Goal: Find contact information: Find contact information

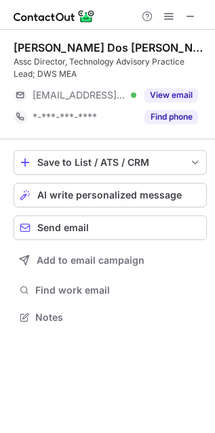
scroll to position [308, 215]
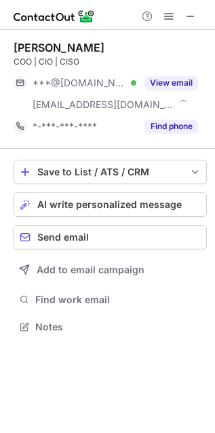
scroll to position [317, 215]
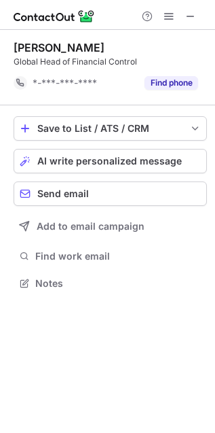
scroll to position [273, 215]
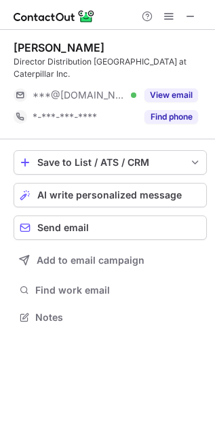
scroll to position [308, 215]
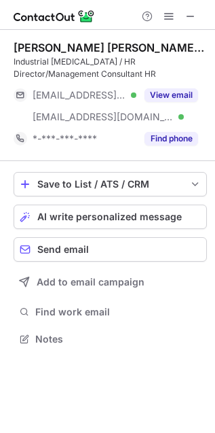
scroll to position [330, 215]
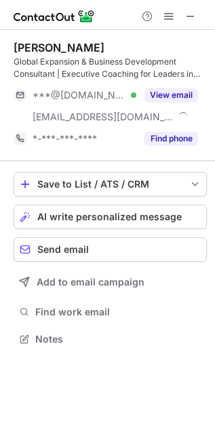
scroll to position [330, 215]
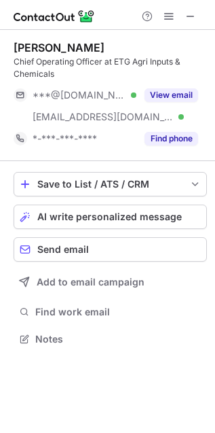
scroll to position [330, 215]
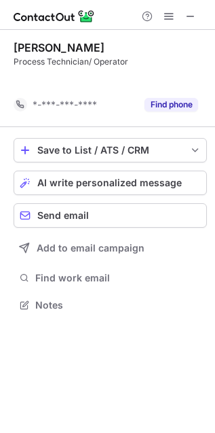
scroll to position [273, 215]
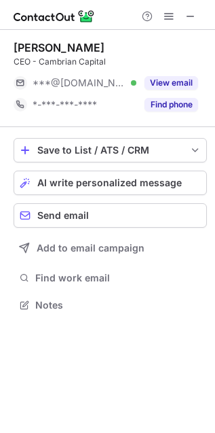
scroll to position [6, 6]
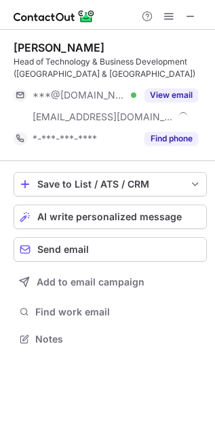
scroll to position [330, 215]
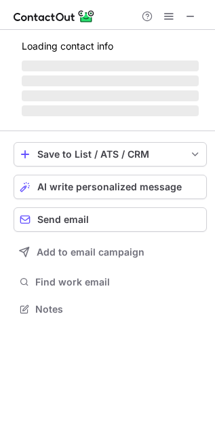
scroll to position [308, 215]
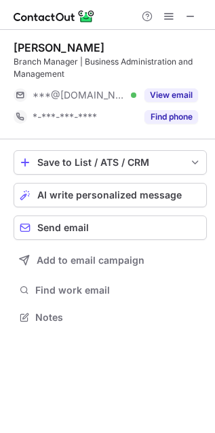
scroll to position [308, 215]
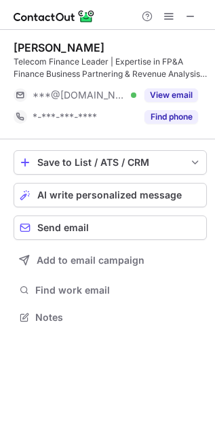
scroll to position [308, 215]
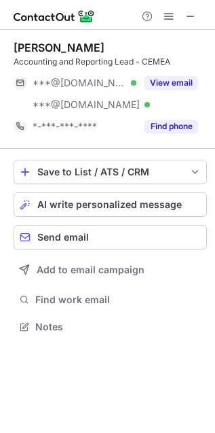
scroll to position [317, 215]
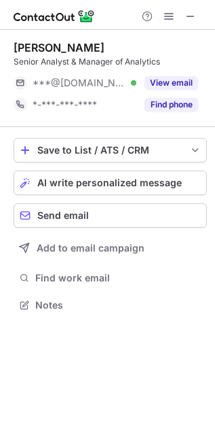
scroll to position [6, 6]
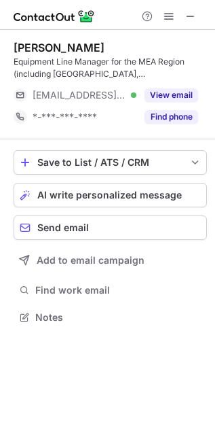
scroll to position [308, 215]
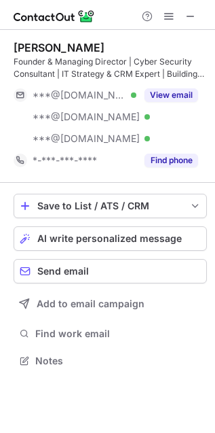
scroll to position [351, 215]
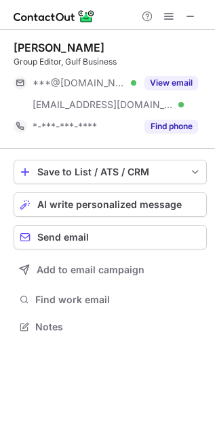
scroll to position [317, 215]
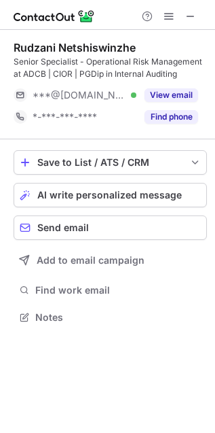
scroll to position [308, 215]
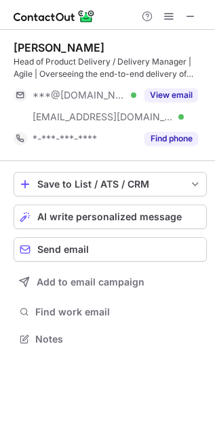
scroll to position [330, 215]
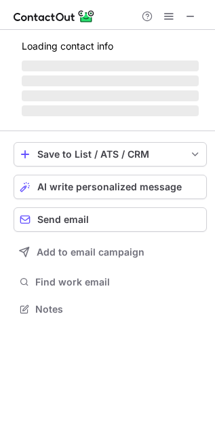
scroll to position [330, 215]
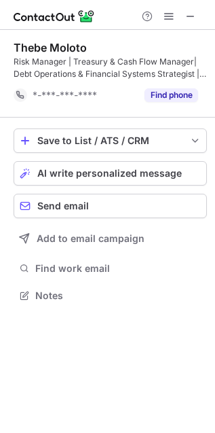
scroll to position [286, 215]
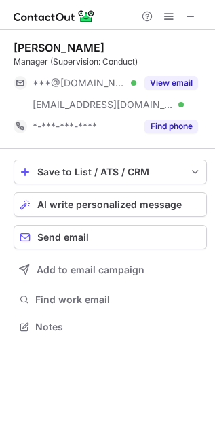
scroll to position [317, 215]
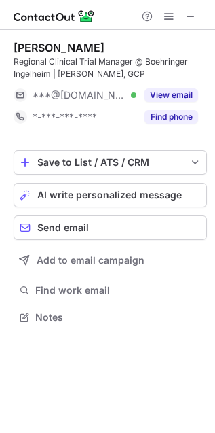
scroll to position [308, 215]
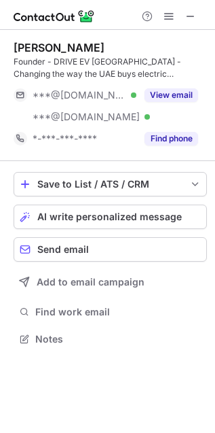
scroll to position [330, 215]
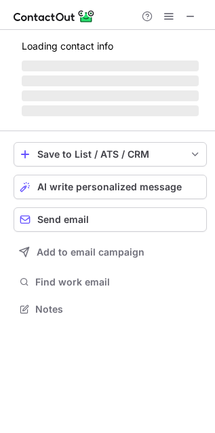
scroll to position [330, 215]
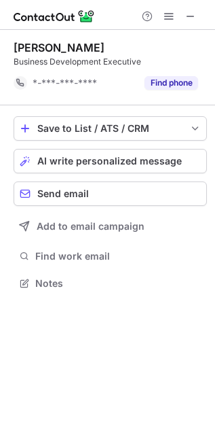
scroll to position [273, 215]
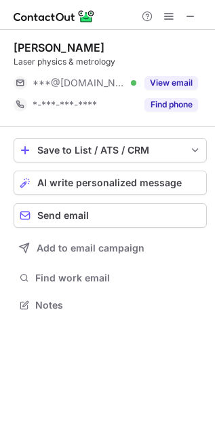
scroll to position [6, 6]
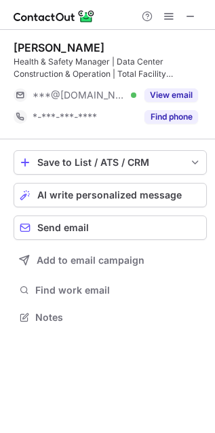
scroll to position [308, 215]
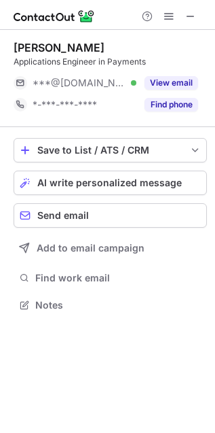
scroll to position [6, 6]
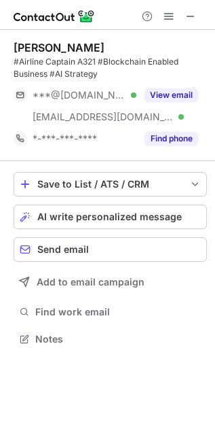
scroll to position [330, 215]
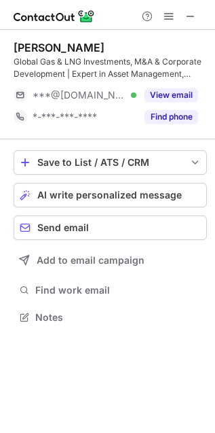
scroll to position [308, 215]
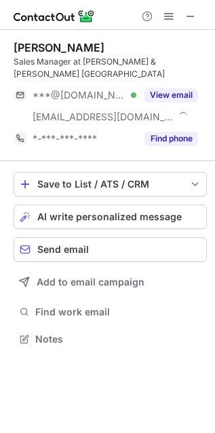
scroll to position [317, 215]
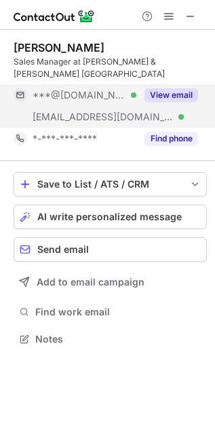
click at [195, 88] on button "View email" at bounding box center [172, 95] width 54 height 14
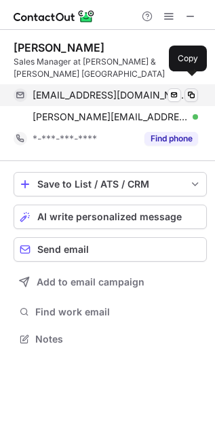
click at [192, 90] on span at bounding box center [191, 95] width 11 height 11
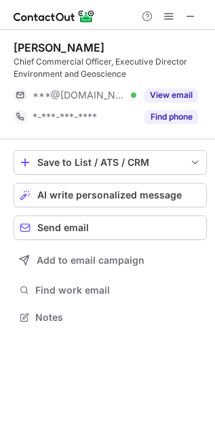
scroll to position [308, 215]
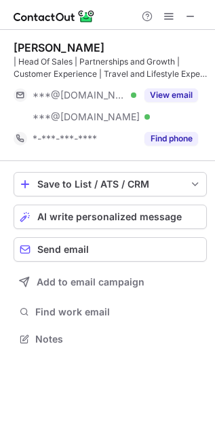
scroll to position [330, 215]
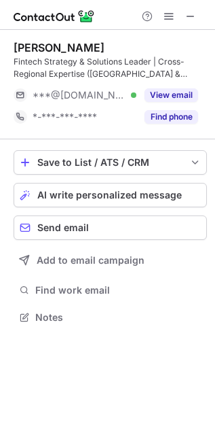
scroll to position [308, 215]
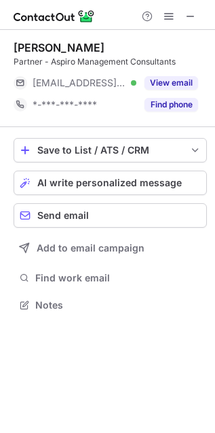
scroll to position [6, 6]
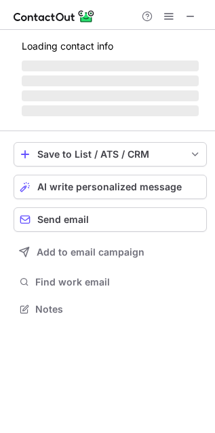
scroll to position [308, 215]
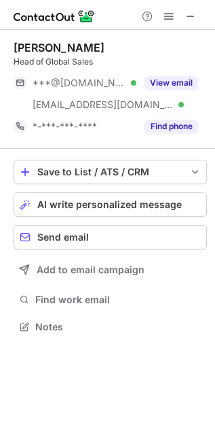
scroll to position [317, 215]
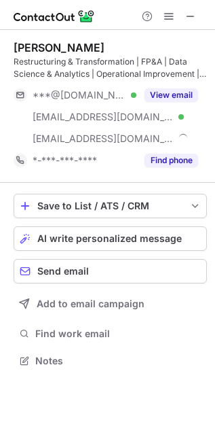
scroll to position [351, 215]
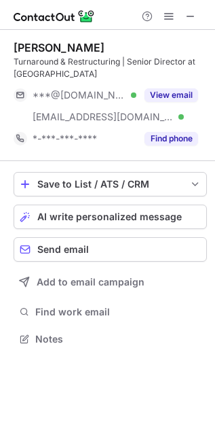
scroll to position [330, 215]
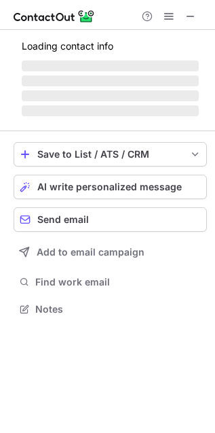
scroll to position [330, 215]
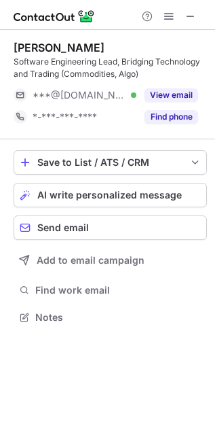
scroll to position [308, 215]
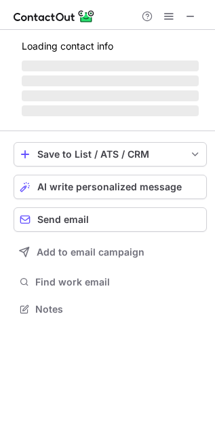
scroll to position [6, 6]
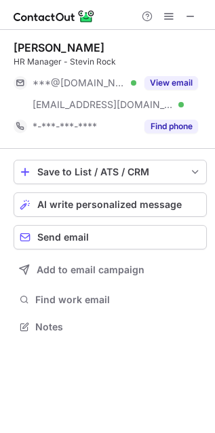
scroll to position [317, 215]
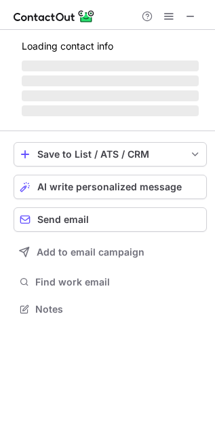
scroll to position [6, 6]
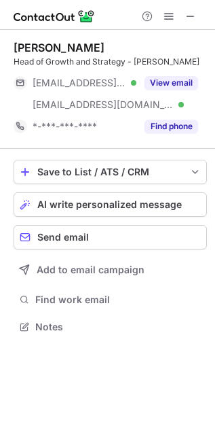
scroll to position [317, 215]
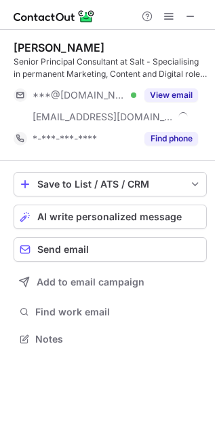
scroll to position [330, 215]
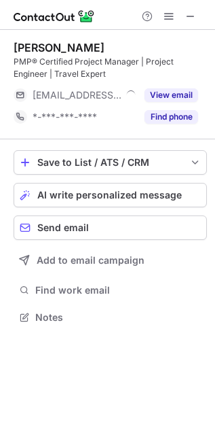
scroll to position [308, 215]
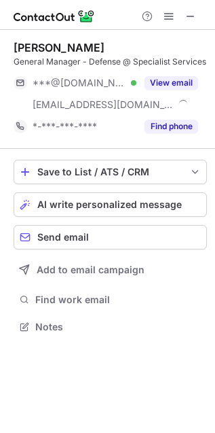
scroll to position [317, 215]
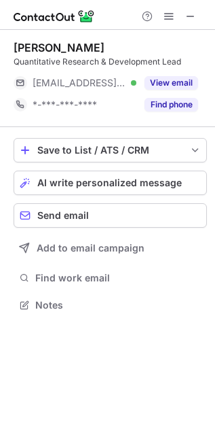
scroll to position [6, 6]
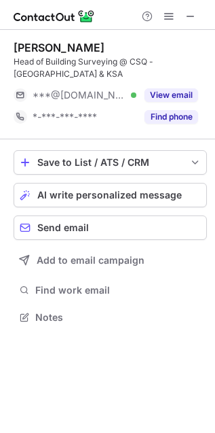
scroll to position [295, 215]
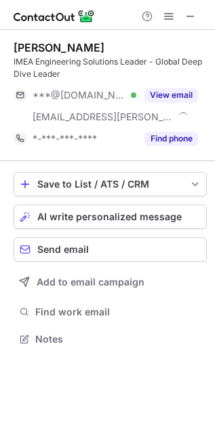
scroll to position [330, 215]
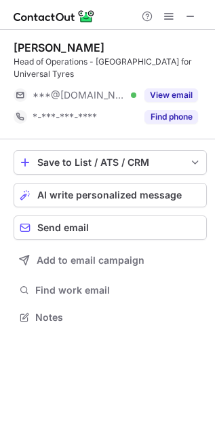
scroll to position [6, 6]
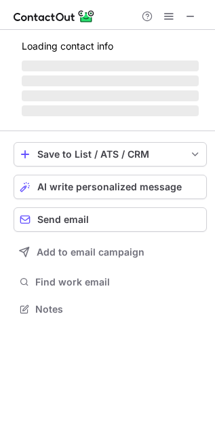
scroll to position [330, 215]
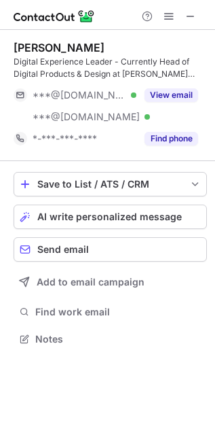
scroll to position [330, 215]
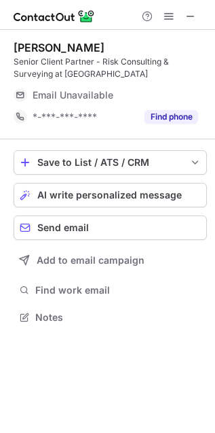
scroll to position [308, 215]
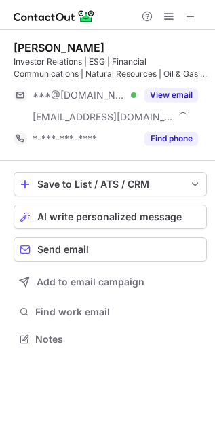
scroll to position [330, 215]
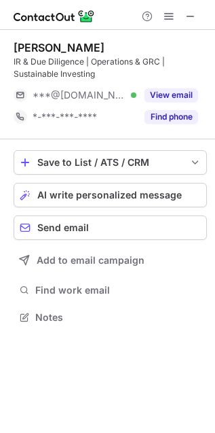
scroll to position [308, 215]
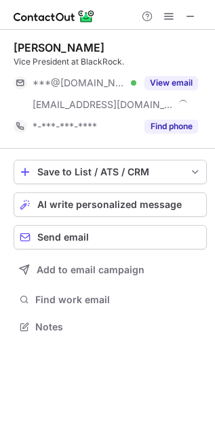
scroll to position [317, 215]
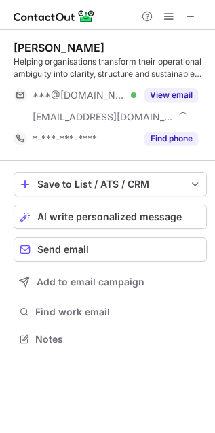
scroll to position [330, 215]
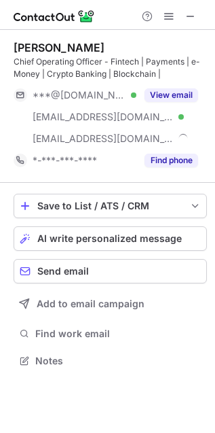
scroll to position [351, 215]
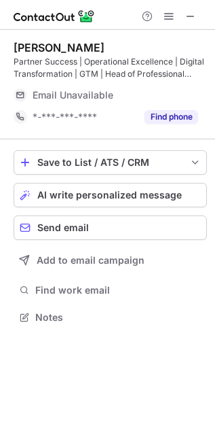
scroll to position [300, 215]
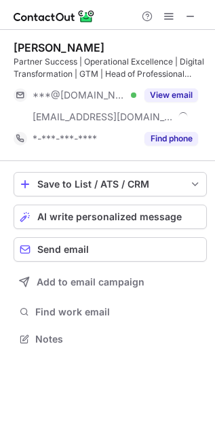
scroll to position [330, 215]
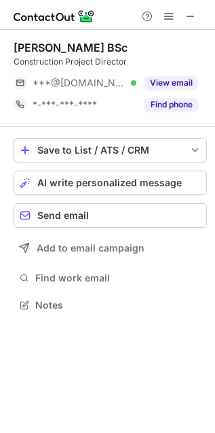
scroll to position [6, 6]
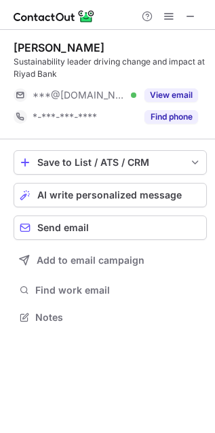
scroll to position [308, 215]
